Goal: Transaction & Acquisition: Book appointment/travel/reservation

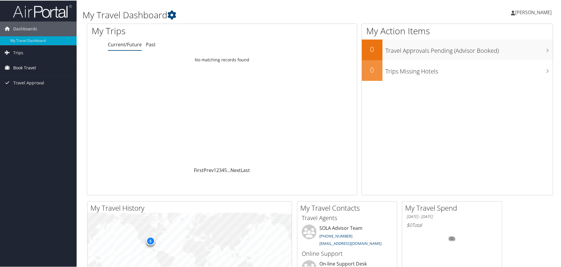
click at [17, 68] on span "Book Travel" at bounding box center [24, 67] width 23 height 15
click at [24, 89] on link "Book/Manage Online Trips" at bounding box center [38, 87] width 77 height 9
click at [29, 88] on link "Book/Manage Online Trips" at bounding box center [38, 87] width 77 height 9
